Goal: Find specific page/section: Find specific page/section

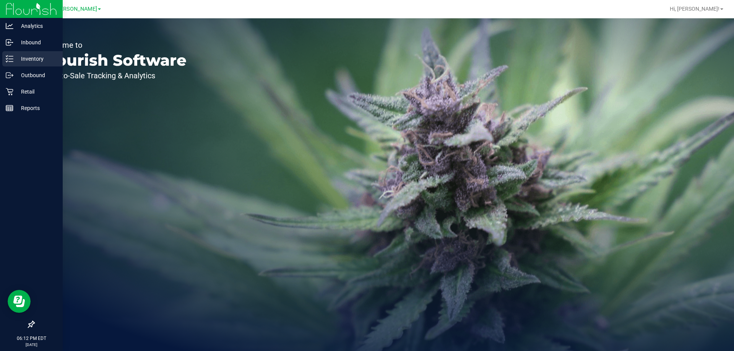
click at [29, 57] on p "Inventory" at bounding box center [36, 58] width 46 height 9
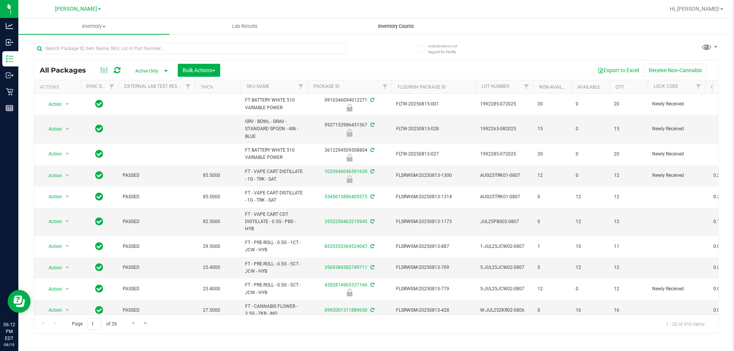
click at [384, 26] on span "Inventory Counts" at bounding box center [396, 26] width 57 height 7
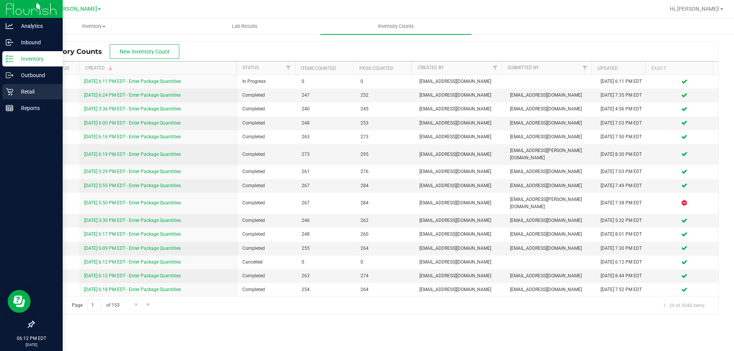
click at [6, 91] on icon at bounding box center [10, 92] width 8 height 8
